Goal: Complete application form

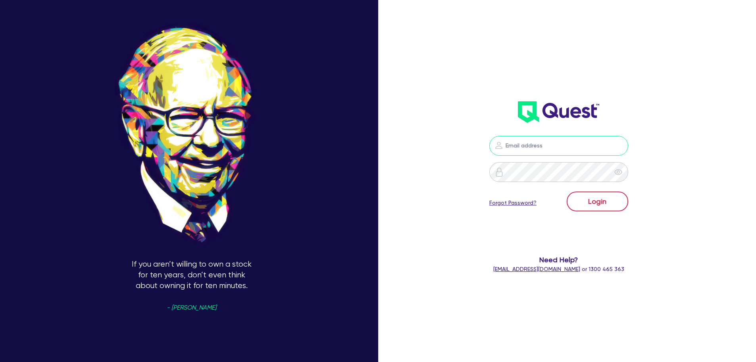
type input "[PERSON_NAME][EMAIL_ADDRESS][DOMAIN_NAME]"
click at [593, 200] on button "Login" at bounding box center [598, 201] width 62 height 20
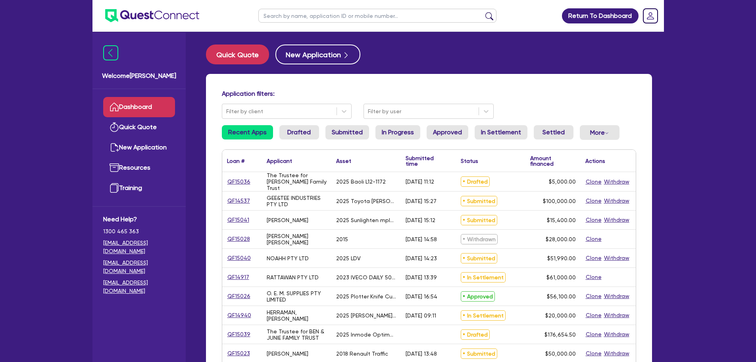
click at [333, 18] on input "text" at bounding box center [377, 16] width 238 height 14
paste input "QF14997"
type input "QF14997"
click at [483, 12] on button "submit" at bounding box center [489, 17] width 13 height 11
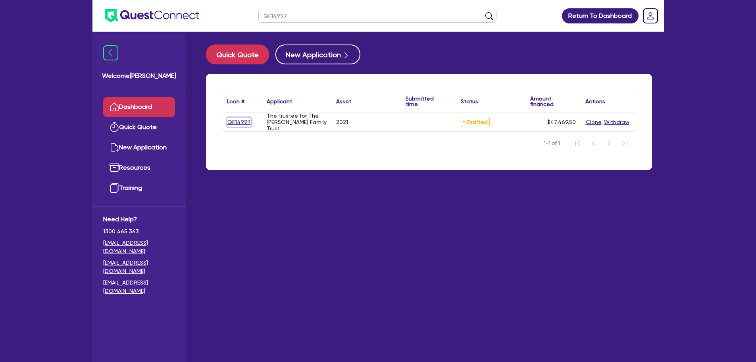
click at [246, 125] on link "QF14997" at bounding box center [239, 121] width 24 height 9
select select "CARS_AND_LIGHT_TRUCKS"
select select "PASSENGER_VEHICLES"
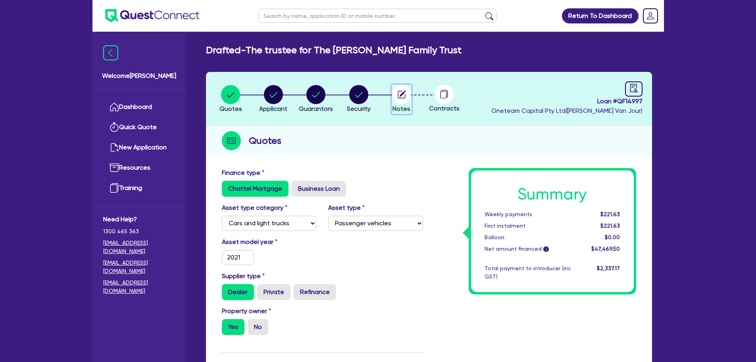
click at [401, 99] on circle "button" at bounding box center [401, 94] width 19 height 19
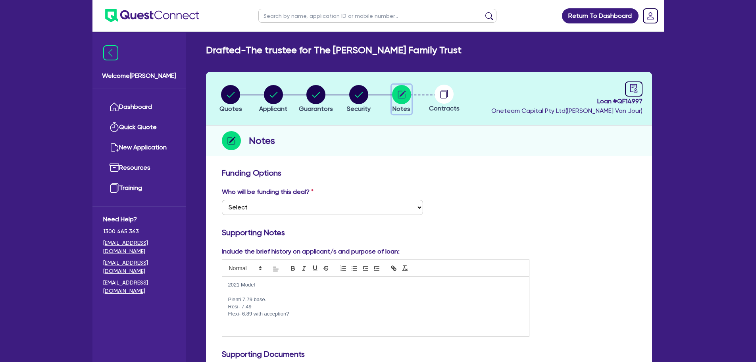
scroll to position [265, 0]
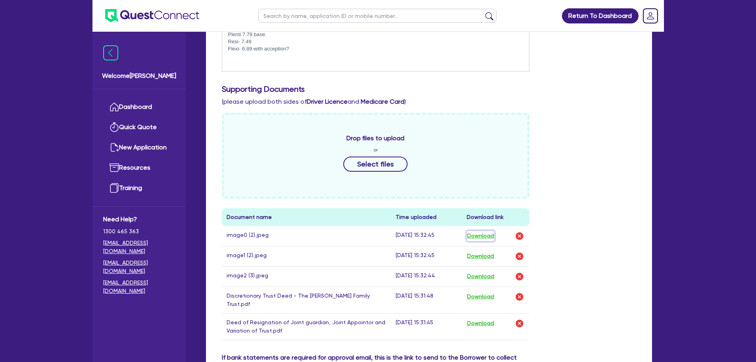
click at [481, 238] on button "Download" at bounding box center [481, 236] width 28 height 10
click at [483, 256] on button "Download" at bounding box center [481, 256] width 28 height 10
click at [483, 279] on button "Download" at bounding box center [481, 276] width 28 height 10
click at [483, 296] on button "Download" at bounding box center [481, 296] width 28 height 10
click at [482, 318] on button "Download" at bounding box center [481, 323] width 28 height 10
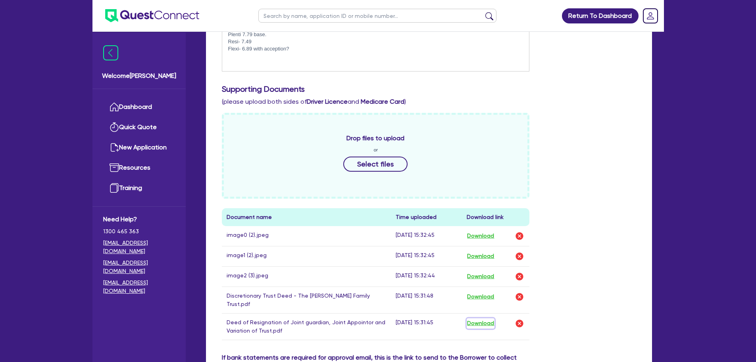
scroll to position [0, 0]
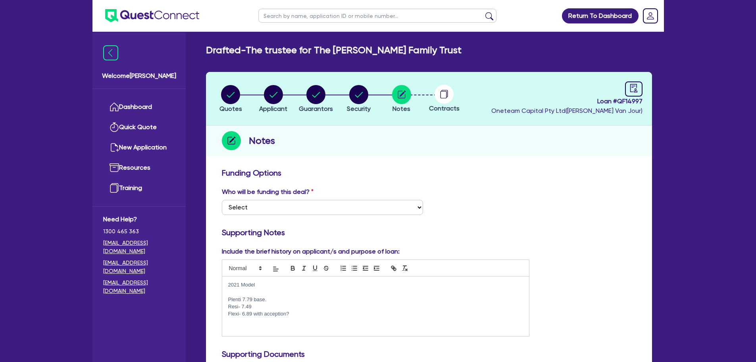
click at [482, 177] on h3 "Funding Options" at bounding box center [429, 173] width 414 height 10
click at [317, 90] on circle "button" at bounding box center [315, 94] width 19 height 19
select select "MR"
select select "WA"
select select "SINGLE"
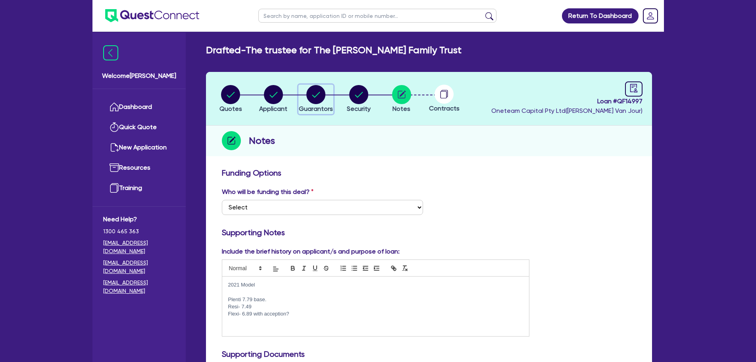
select select "PROPERTY"
select select "CASH"
select select "VEHICLE"
select select "MORTGAGE"
select select "VEHICLE_LOAN"
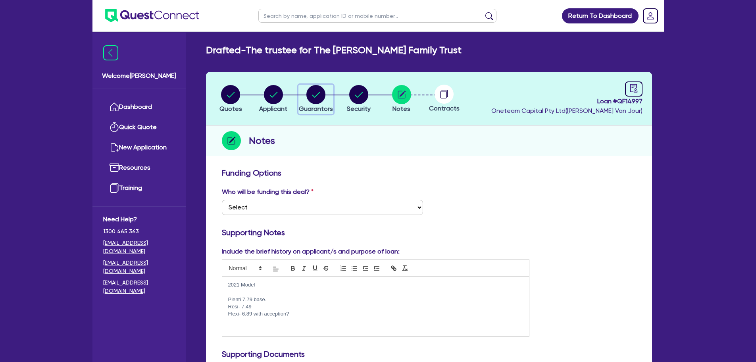
select select "PERSONAL_LOAN"
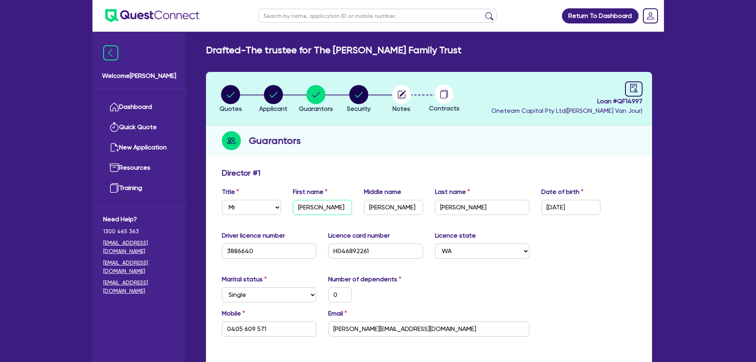
click at [334, 210] on input "Corey" at bounding box center [322, 207] width 59 height 15
click at [407, 93] on circle "button" at bounding box center [401, 94] width 19 height 19
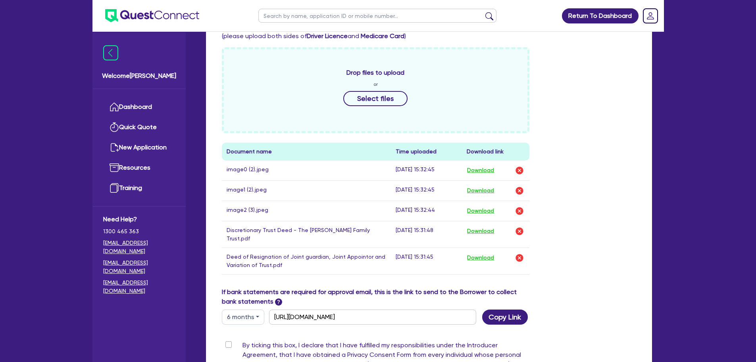
scroll to position [331, 0]
click at [520, 170] on img "button" at bounding box center [520, 170] width 10 height 10
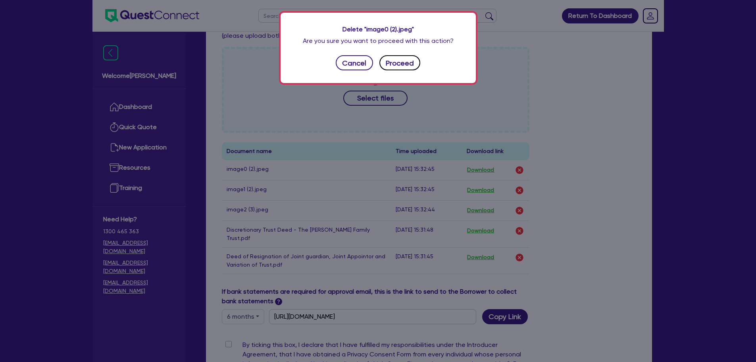
click at [412, 70] on button "Proceed" at bounding box center [399, 62] width 41 height 15
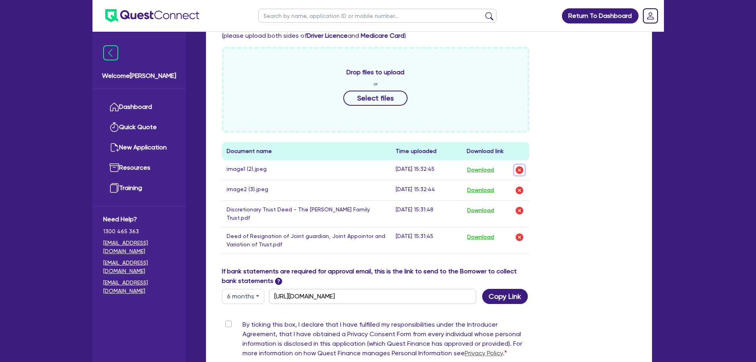
click at [521, 168] on img "button" at bounding box center [520, 170] width 10 height 10
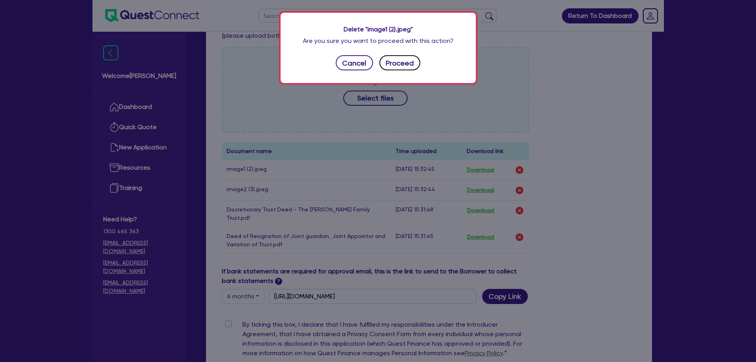
click at [404, 60] on button "Proceed" at bounding box center [399, 62] width 41 height 15
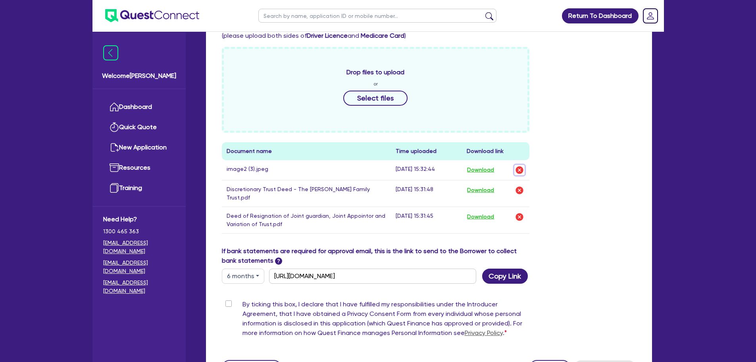
click at [518, 169] on img "button" at bounding box center [520, 170] width 10 height 10
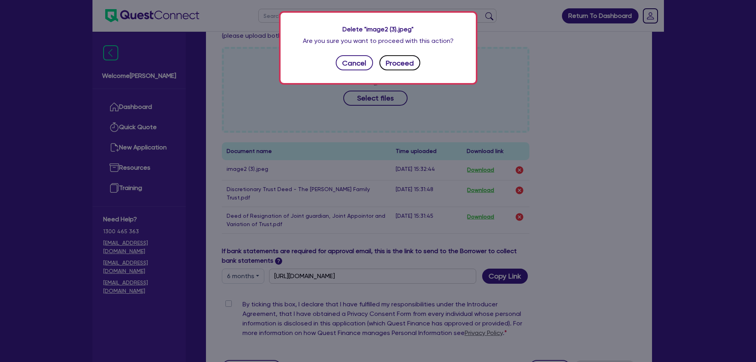
click at [411, 65] on button "Proceed" at bounding box center [399, 62] width 41 height 15
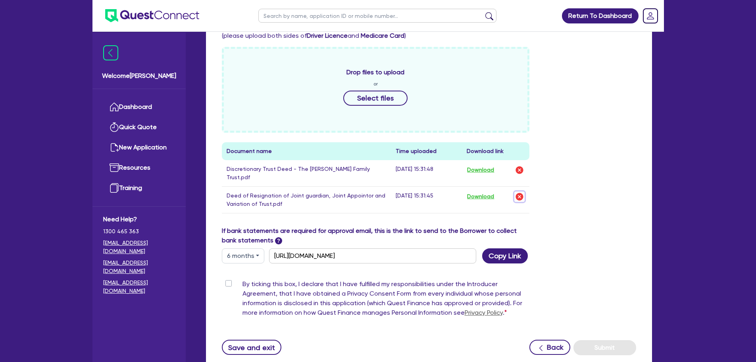
click at [523, 194] on img "button" at bounding box center [520, 197] width 10 height 10
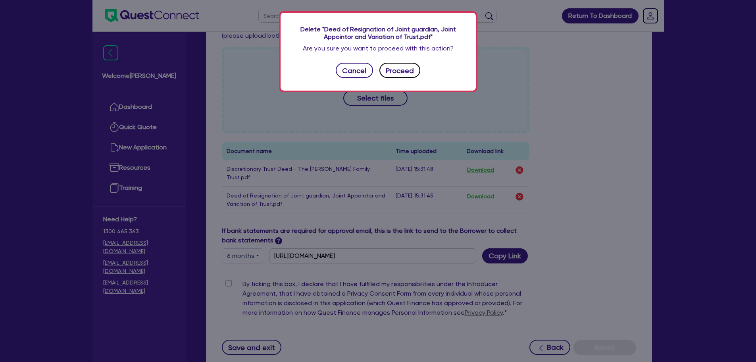
click at [410, 72] on button "Proceed" at bounding box center [399, 70] width 41 height 15
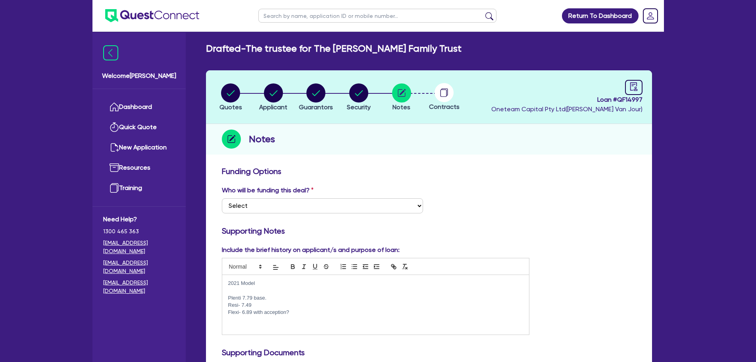
scroll to position [0, 0]
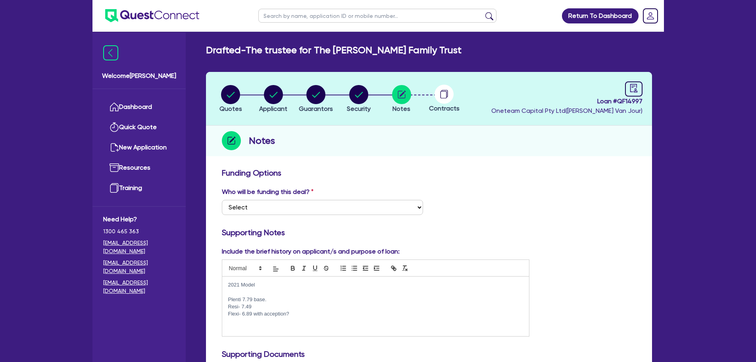
click at [589, 215] on div "Who will be funding this deal? Select I want Quest to fund 100% I will fund 100…" at bounding box center [429, 204] width 426 height 34
click at [583, 220] on div "Who will be funding this deal? Select I want Quest to fund 100% I will fund 100…" at bounding box center [429, 204] width 426 height 34
drag, startPoint x: 362, startPoint y: 92, endPoint x: 383, endPoint y: 108, distance: 26.3
click at [362, 92] on circle "button" at bounding box center [358, 94] width 19 height 19
select select "CARS_AND_LIGHT_TRUCKS"
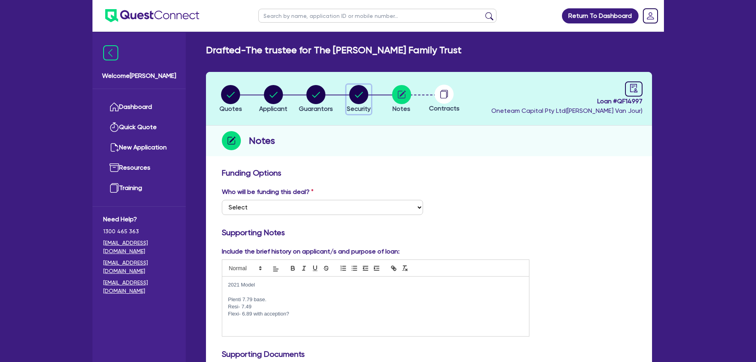
select select "PASSENGER_VEHICLES"
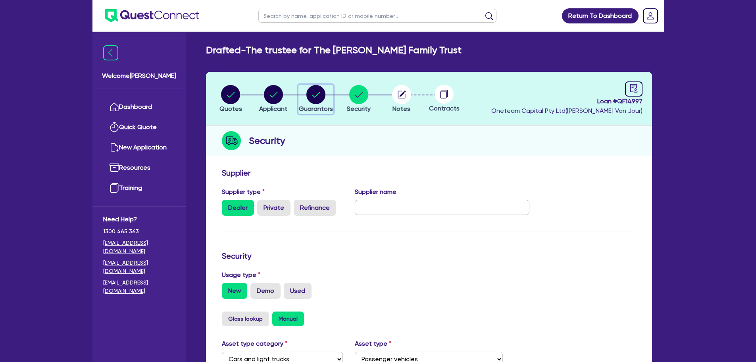
click at [318, 103] on circle "button" at bounding box center [315, 94] width 19 height 19
select select "MR"
select select "WA"
select select "SINGLE"
select select "PROPERTY"
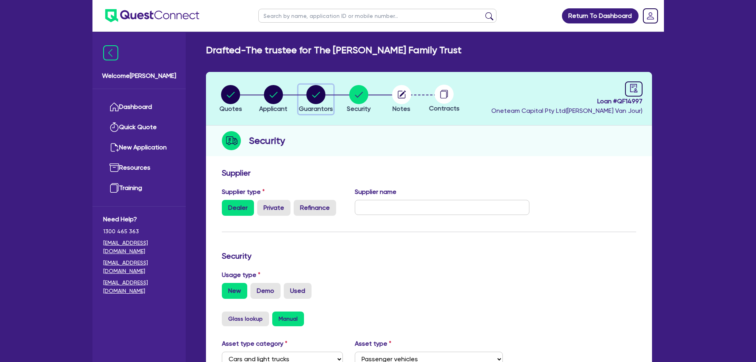
select select "CASH"
select select "VEHICLE"
select select "MORTGAGE"
select select "VEHICLE_LOAN"
select select "PERSONAL_LOAN"
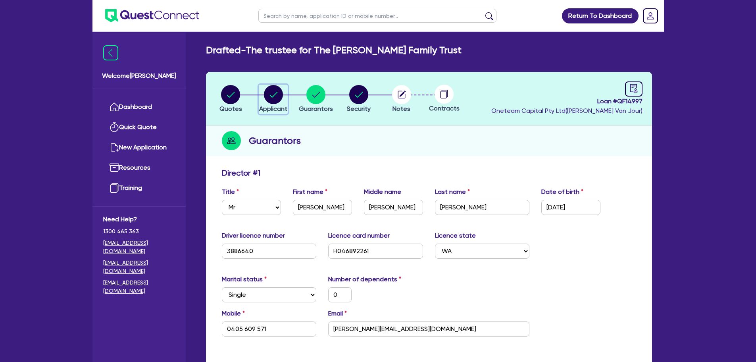
click at [268, 92] on circle "button" at bounding box center [273, 94] width 19 height 19
select select "TRUST"
select select "INDIVIDUAL"
select select "BUILDING_CONSTRUCTION"
select select "TRADES_SERVICES_CONSUMERS"
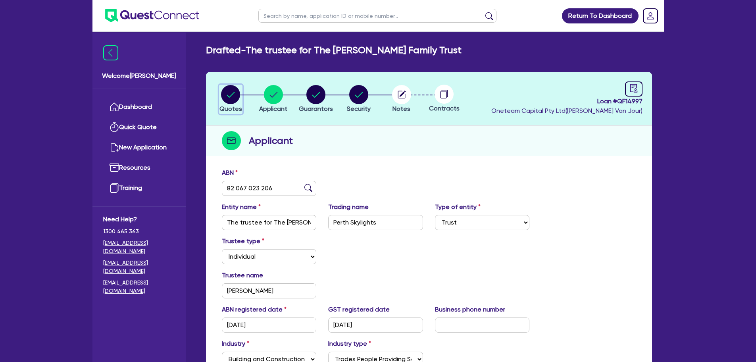
click at [236, 92] on circle "button" at bounding box center [230, 94] width 19 height 19
select select "CARS_AND_LIGHT_TRUCKS"
select select "PASSENGER_VEHICLES"
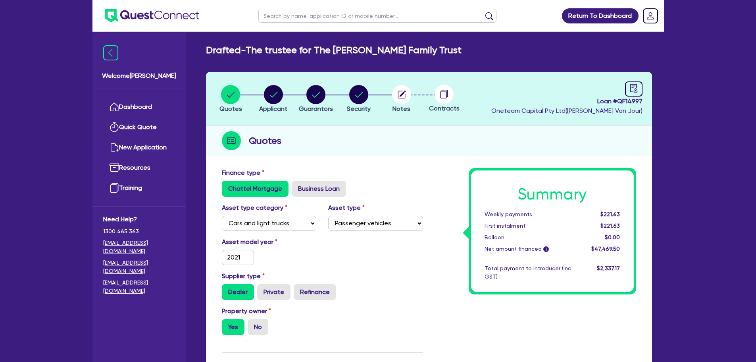
click at [412, 92] on li "Notes" at bounding box center [401, 99] width 43 height 28
click at [401, 92] on circle "button" at bounding box center [401, 94] width 19 height 19
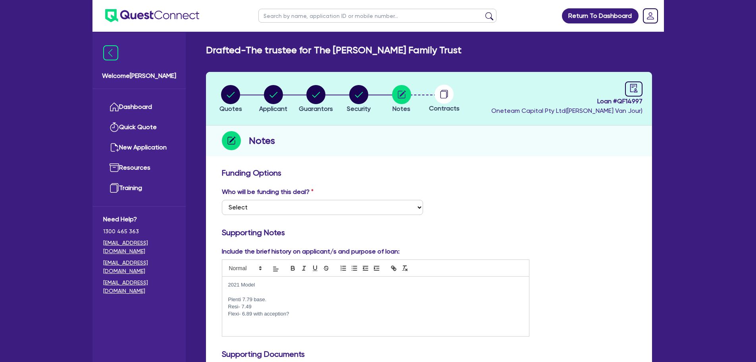
click at [382, 152] on div "Notes" at bounding box center [429, 140] width 446 height 31
click at [346, 205] on select "Select I want Quest to fund 100% I will fund 100% I will co-fund with Quest Oth…" at bounding box center [322, 207] width 201 height 15
select select "Other"
click at [222, 200] on select "Select I want Quest to fund 100% I will fund 100% I will co-fund with Quest Oth…" at bounding box center [322, 207] width 201 height 15
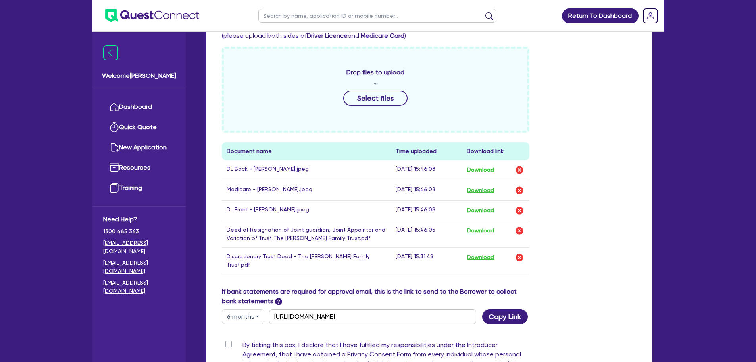
scroll to position [443, 0]
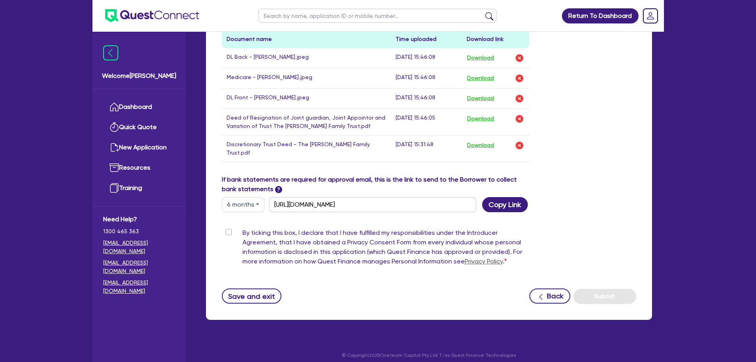
click at [243, 228] on label "By ticking this box, I declare that I have fulfilled my responsibilities under …" at bounding box center [386, 248] width 287 height 41
click at [227, 228] on input "By ticking this box, I declare that I have fulfilled my responsibilities under …" at bounding box center [225, 232] width 6 height 8
checkbox input "true"
click at [602, 296] on button "Submit" at bounding box center [605, 296] width 63 height 15
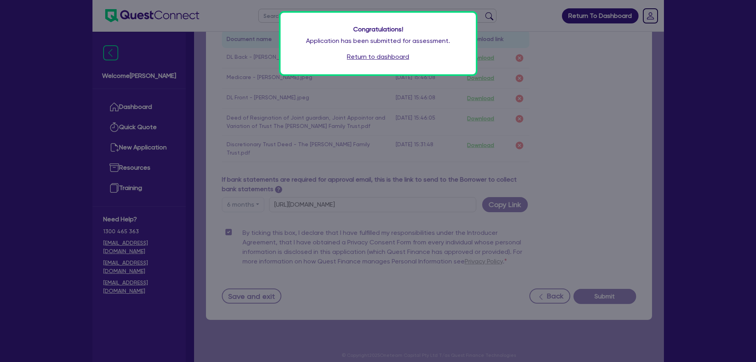
drag, startPoint x: 398, startPoint y: 58, endPoint x: 424, endPoint y: 69, distance: 28.1
click at [398, 58] on link "Return to dashboard" at bounding box center [378, 57] width 62 height 10
